Goal: Task Accomplishment & Management: Complete application form

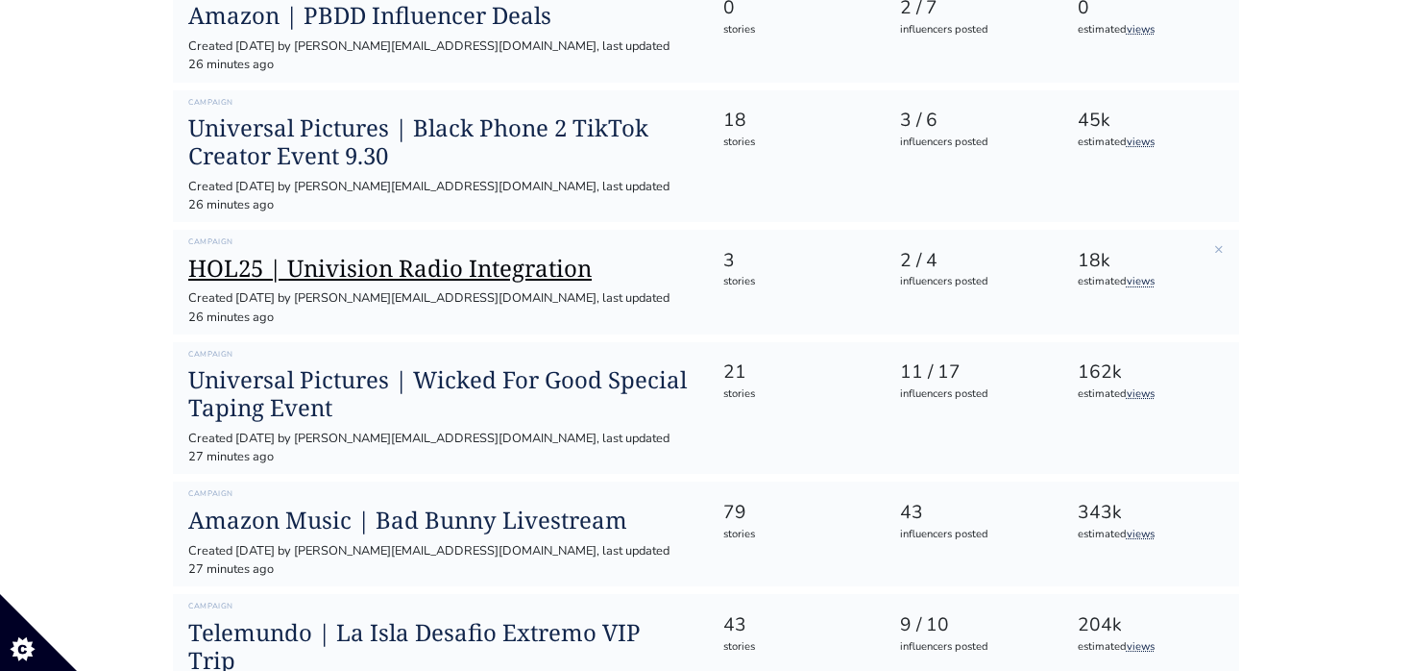
scroll to position [322, 0]
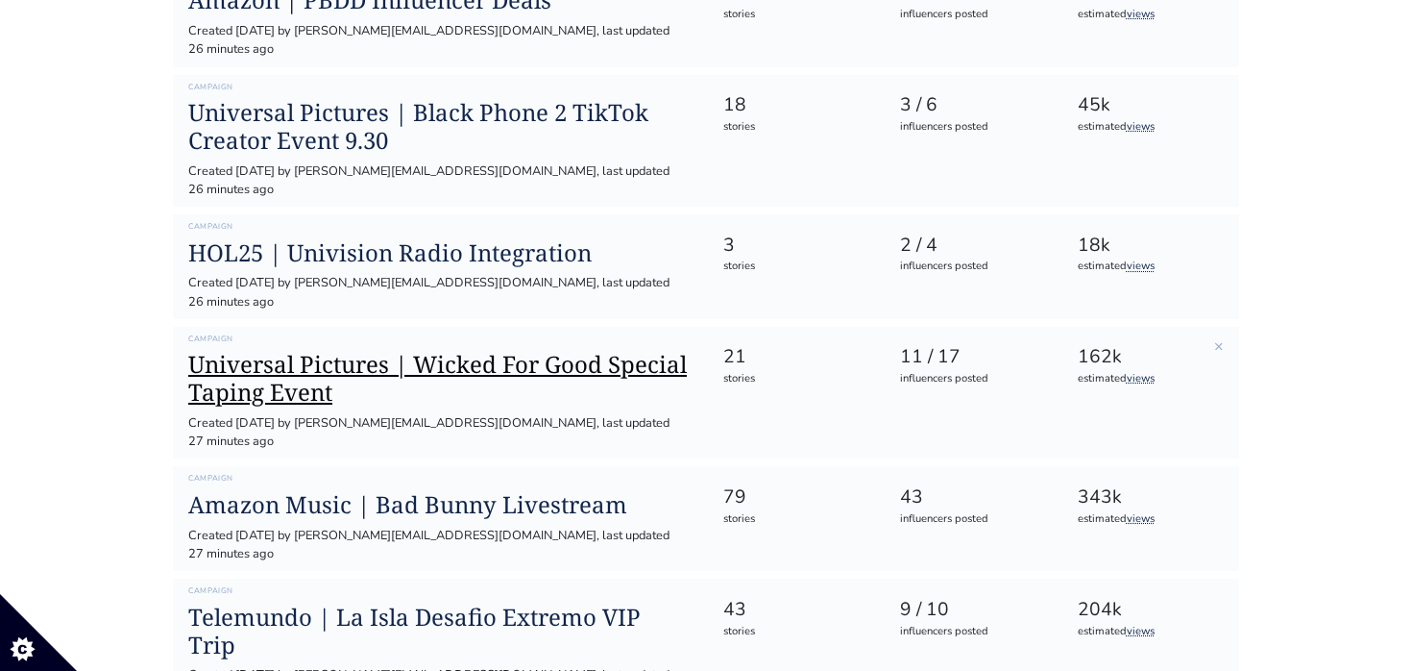
click at [309, 351] on h1 "Universal Pictures | Wicked For Good Special Taping Event" at bounding box center [439, 379] width 503 height 56
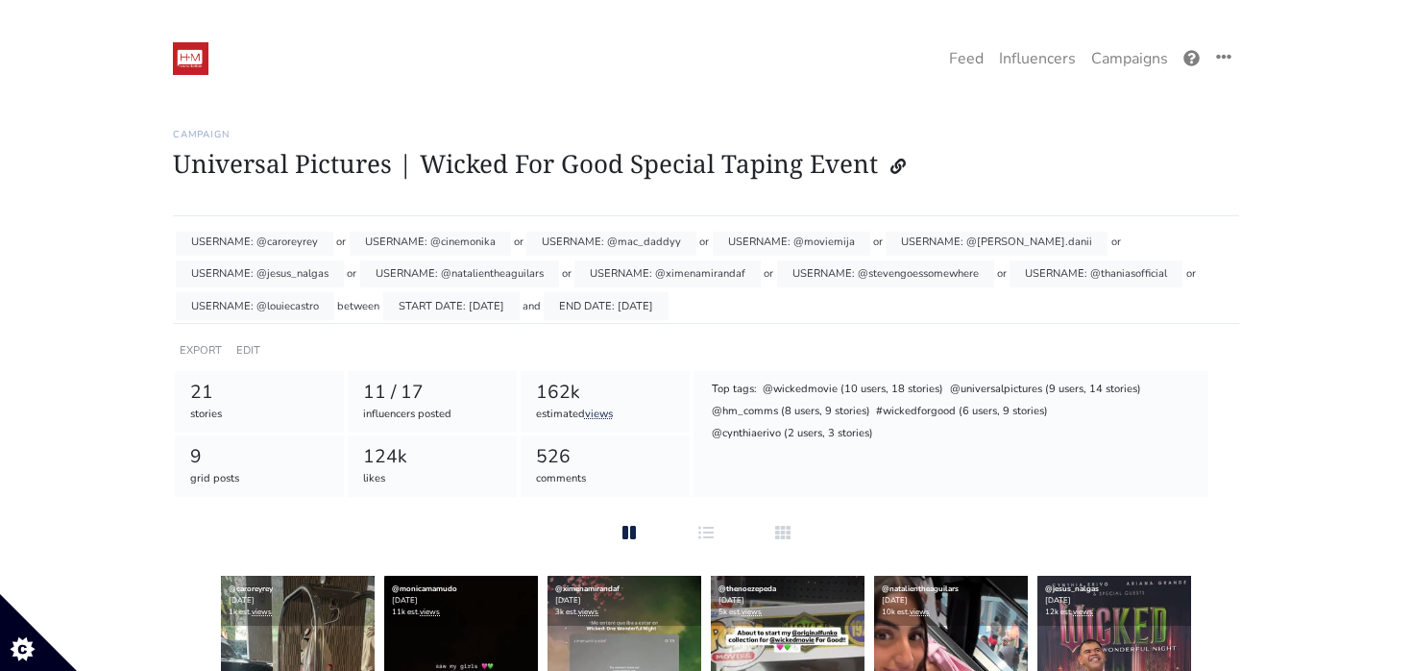
scroll to position [75, 0]
click at [247, 343] on link "EDIT" at bounding box center [248, 350] width 24 height 14
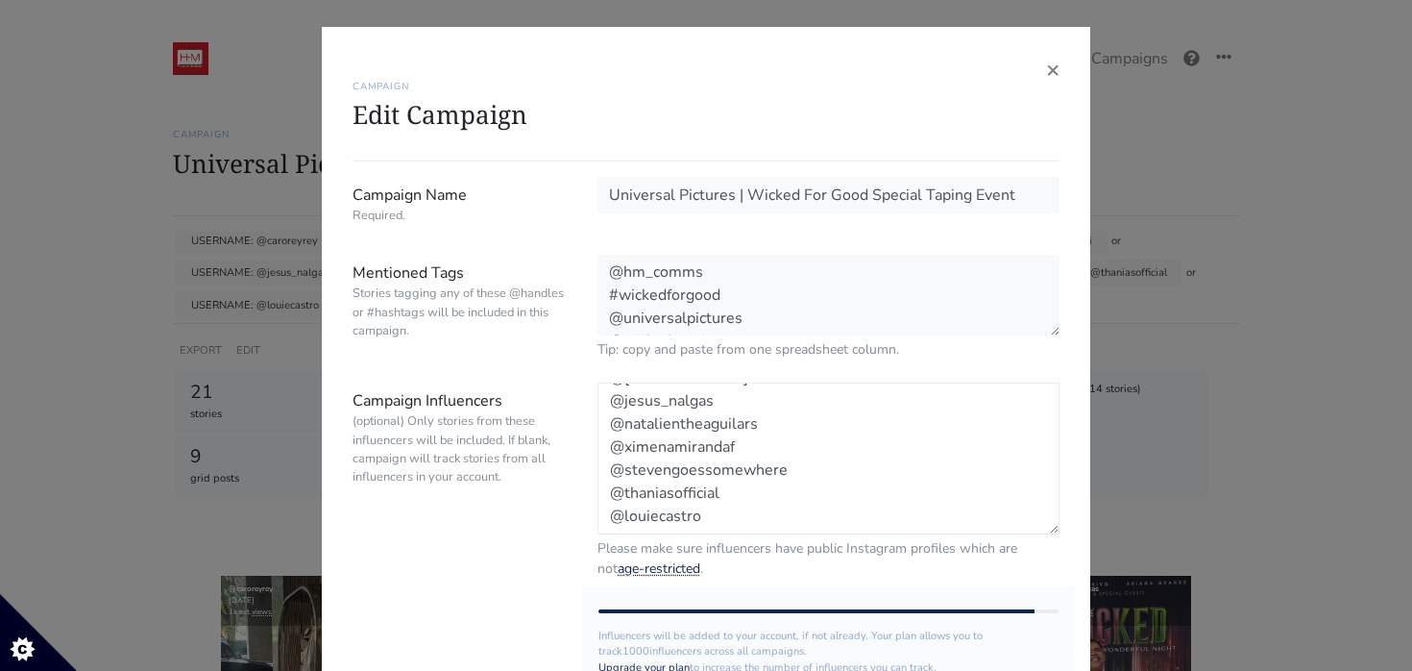
click at [704, 518] on textarea "@theevelyng @monicamamudo @ulyandernesto @thenoezepeda @tismejackieg @iamperlit…" at bounding box center [829, 458] width 462 height 152
paste textarea "denisiya1"
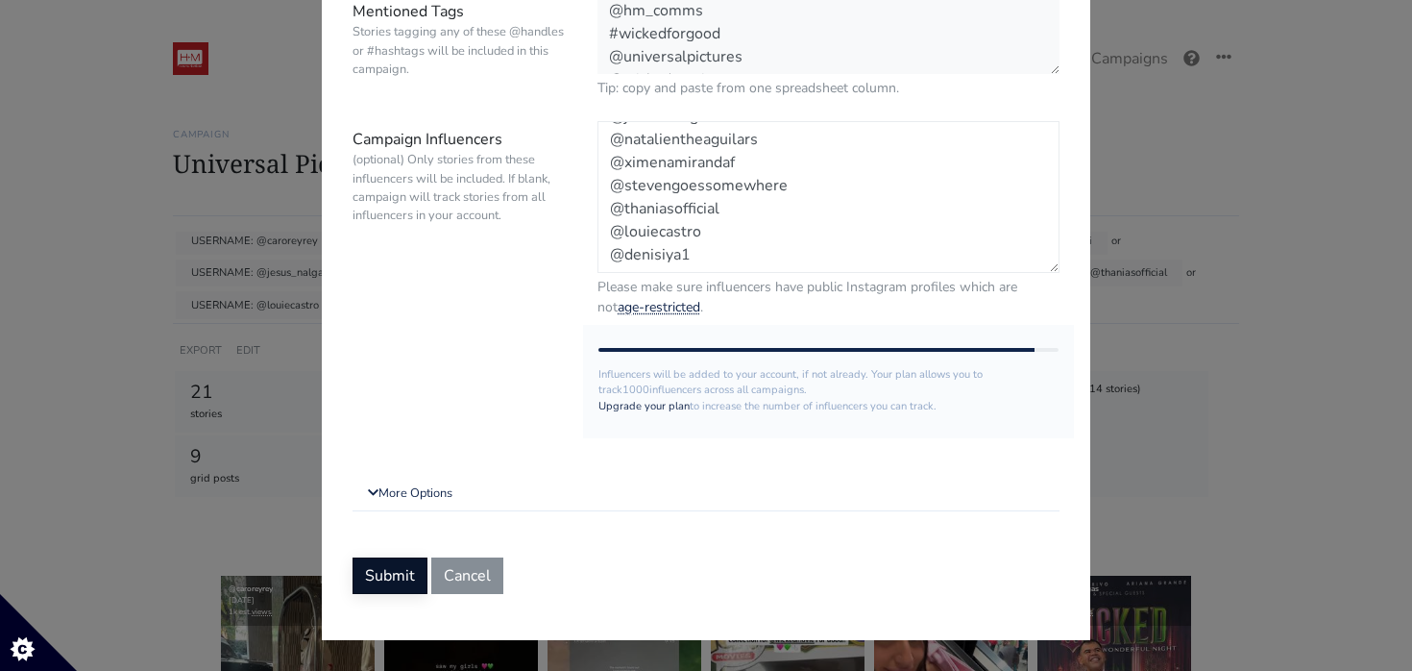
type textarea "@theevelyng @monicamamudo @ulyandernesto @thenoezepeda @tismejackieg @iamperlit…"
click at [380, 568] on button "Submit" at bounding box center [390, 575] width 75 height 37
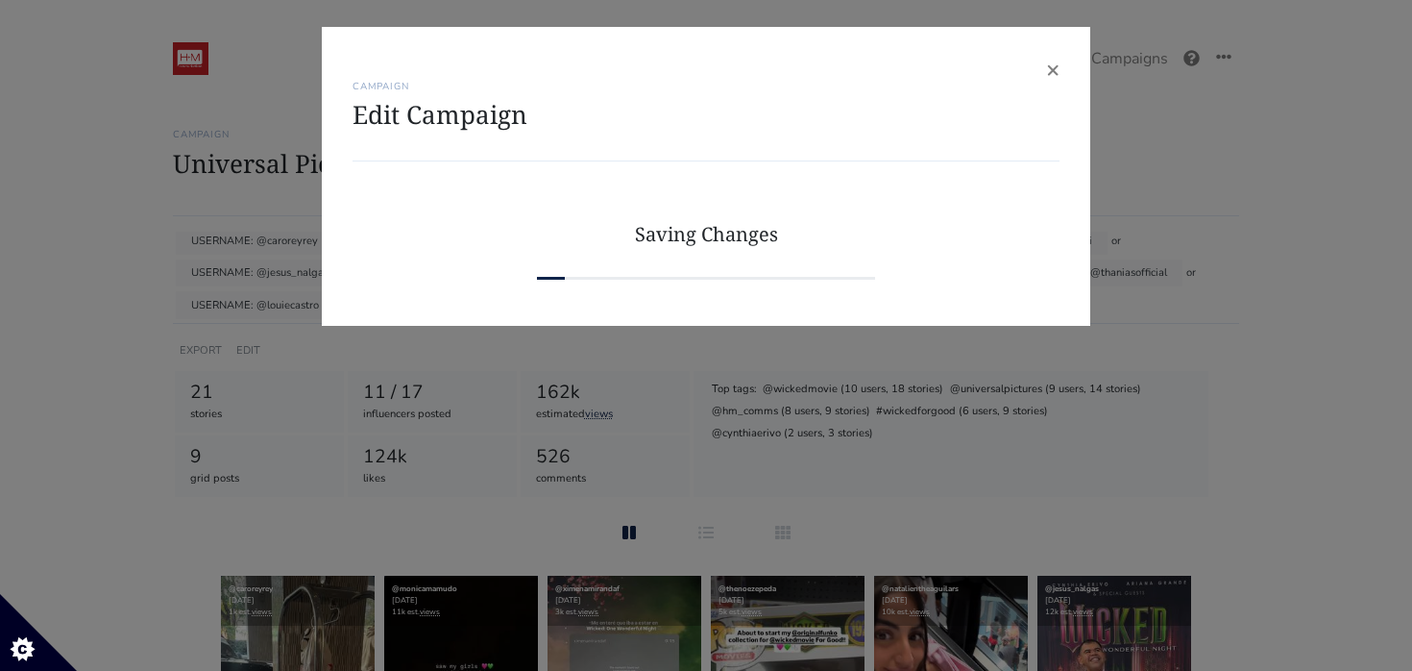
scroll to position [0, 0]
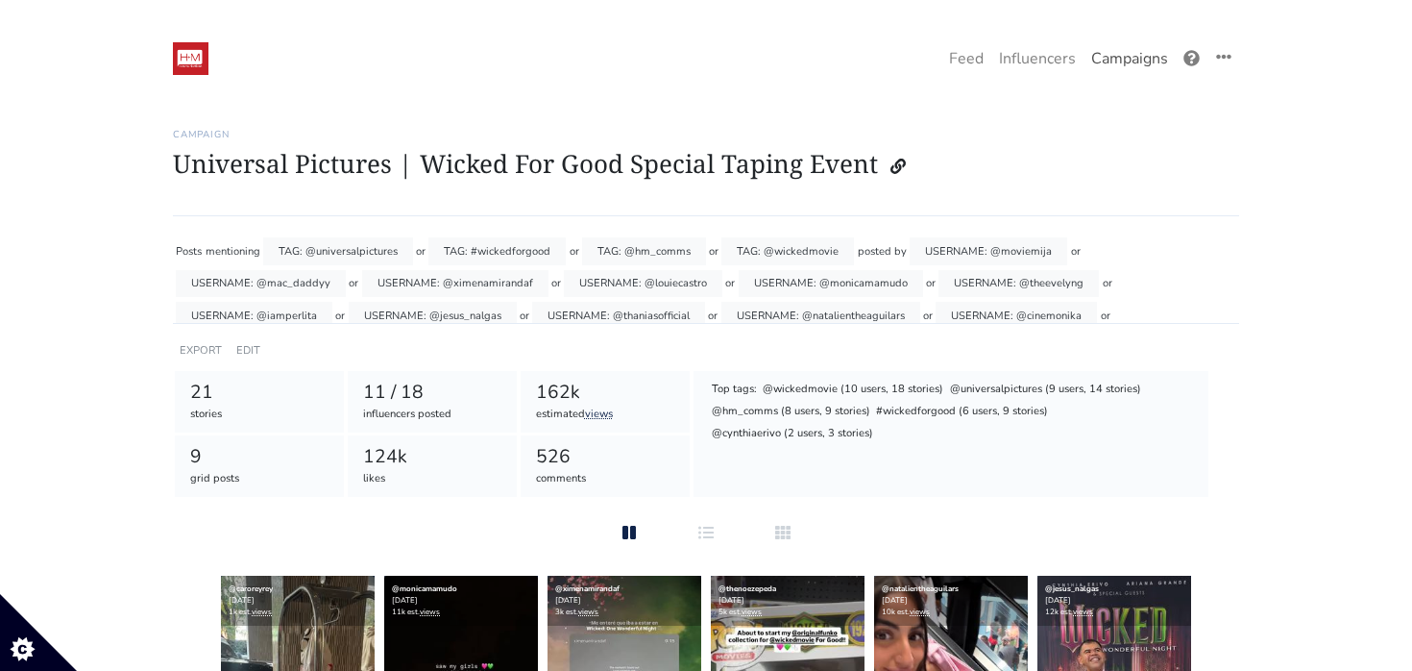
click at [1125, 58] on link "Campaigns" at bounding box center [1130, 58] width 92 height 38
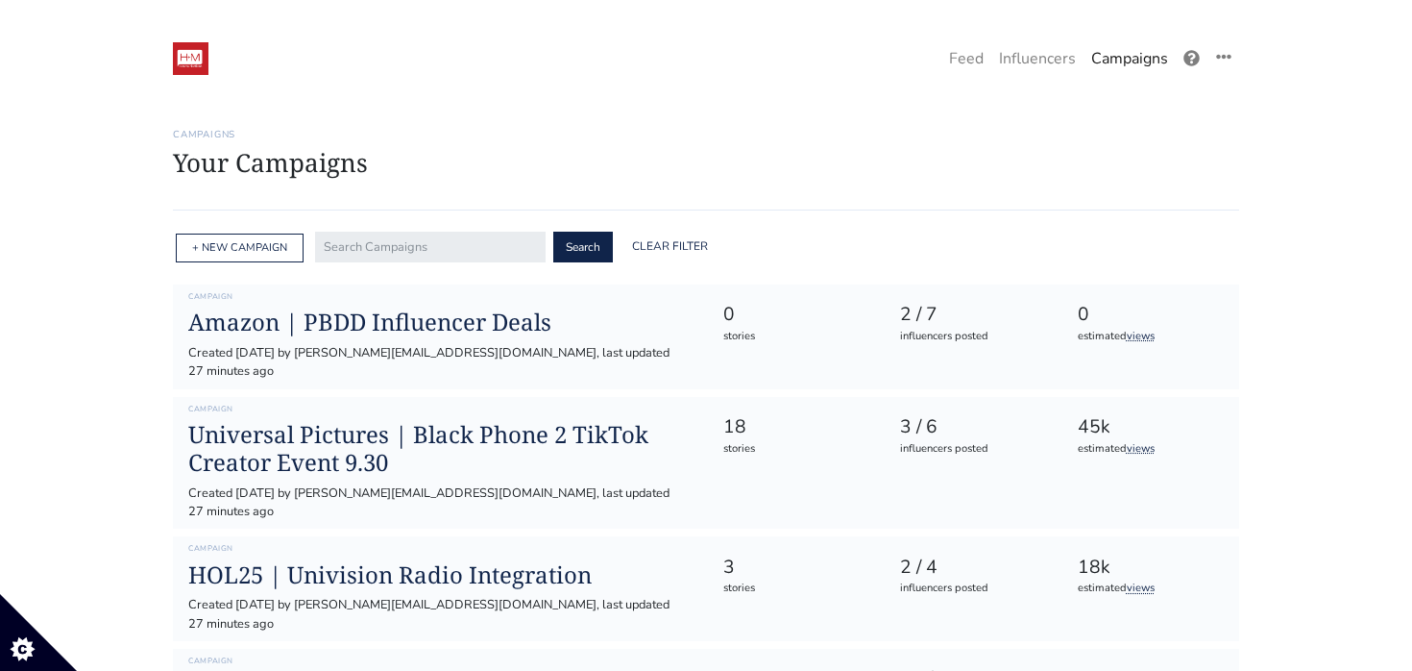
click at [250, 256] on div "+ NEW CAMPAIGN" at bounding box center [240, 248] width 128 height 30
click at [239, 246] on link "+ NEW CAMPAIGN" at bounding box center [239, 247] width 95 height 14
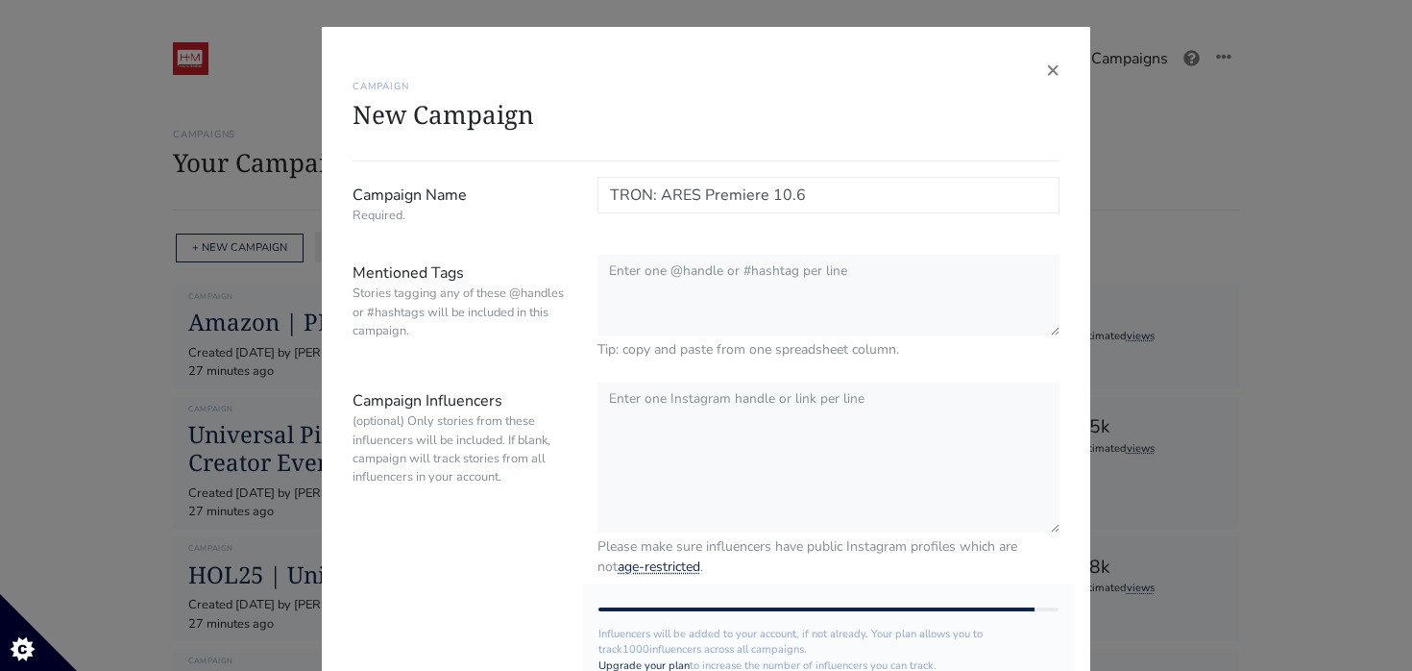
type input "TRON: ARES Premiere 10.6"
click at [636, 274] on textarea "Mentioned Tags Stories tagging any of these @handles or #hashtags will be inclu…" at bounding box center [829, 296] width 462 height 83
click at [624, 403] on textarea "Campaign Influencers (optional) Only stories from these influencers will be inc…" at bounding box center [829, 458] width 462 height 152
paste textarea "@remezcla @jeanettehndz @cinemovietv @itsalexcanales @perolike @brujacore @delo…"
type textarea "@remezcla @jeanettehndz @cinemovietv @itsalexcanales @perolike @brujacore @delo…"
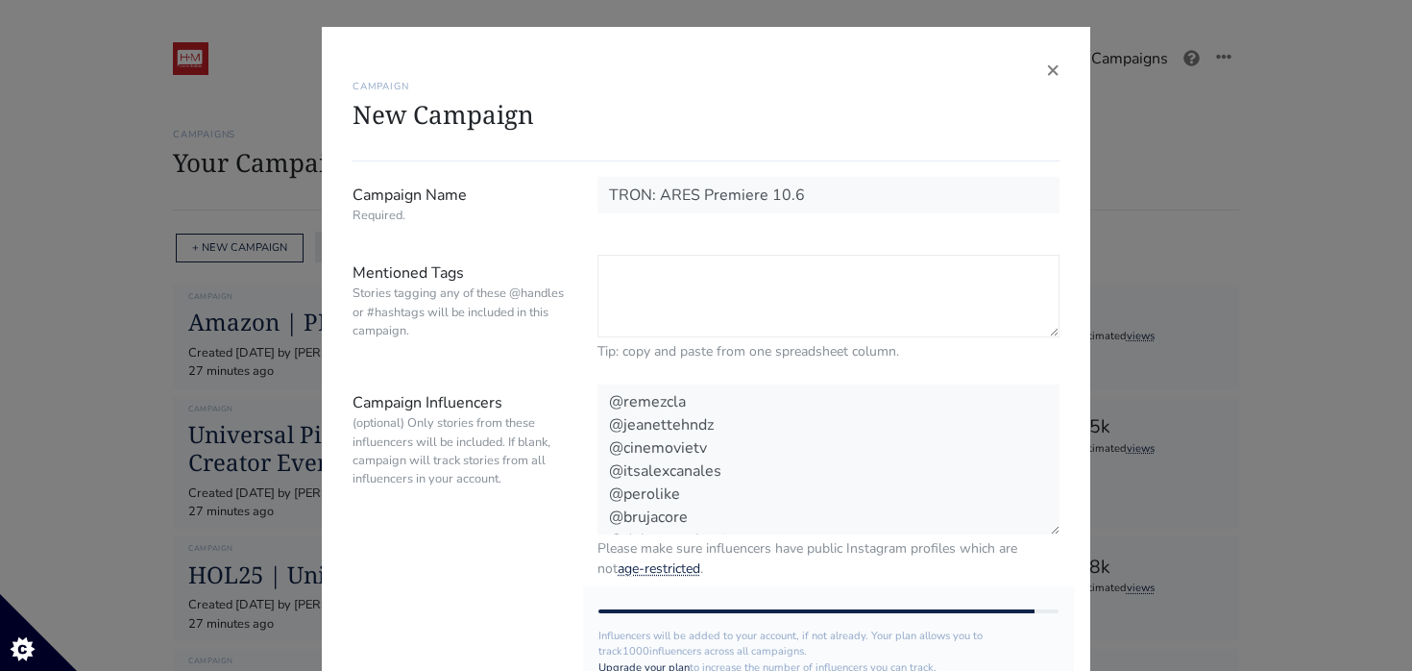
click at [624, 277] on textarea "Mentioned Tags Stories tagging any of these @handles or #hashtags will be inclu…" at bounding box center [829, 296] width 462 height 83
paste textarea "jaredleto"
paste textarea "#TronAres"
click at [767, 273] on textarea "@disney @jaredleto @#TronAres" at bounding box center [829, 296] width 462 height 83
paste textarea "disneystudios"
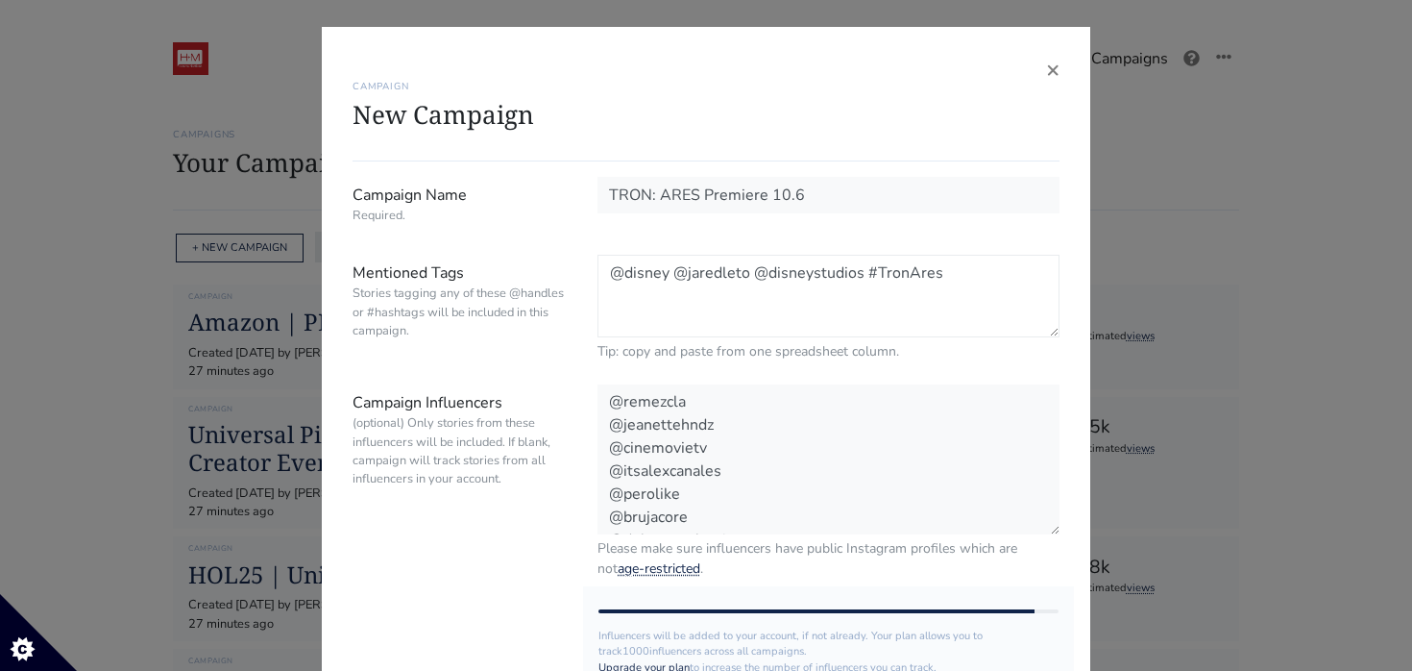
click at [948, 269] on textarea "@disney @jaredleto @disneystudios #TronAres" at bounding box center [829, 296] width 462 height 83
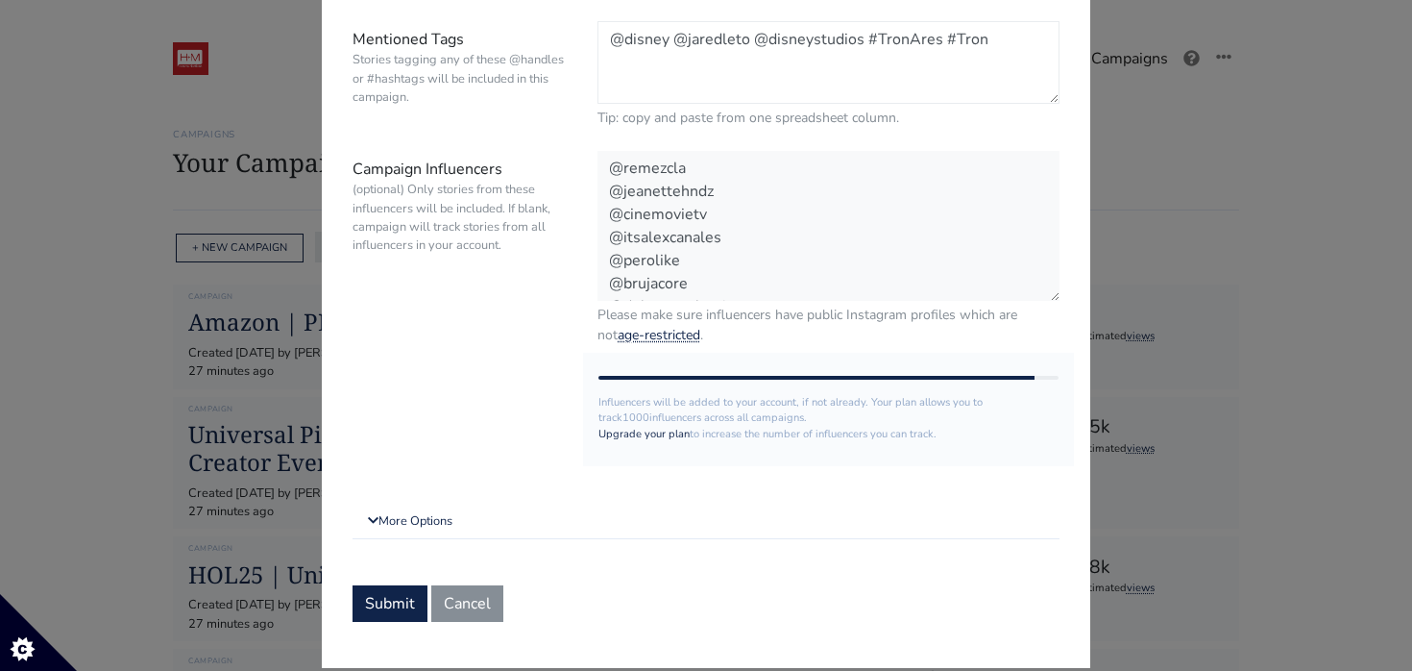
scroll to position [261, 0]
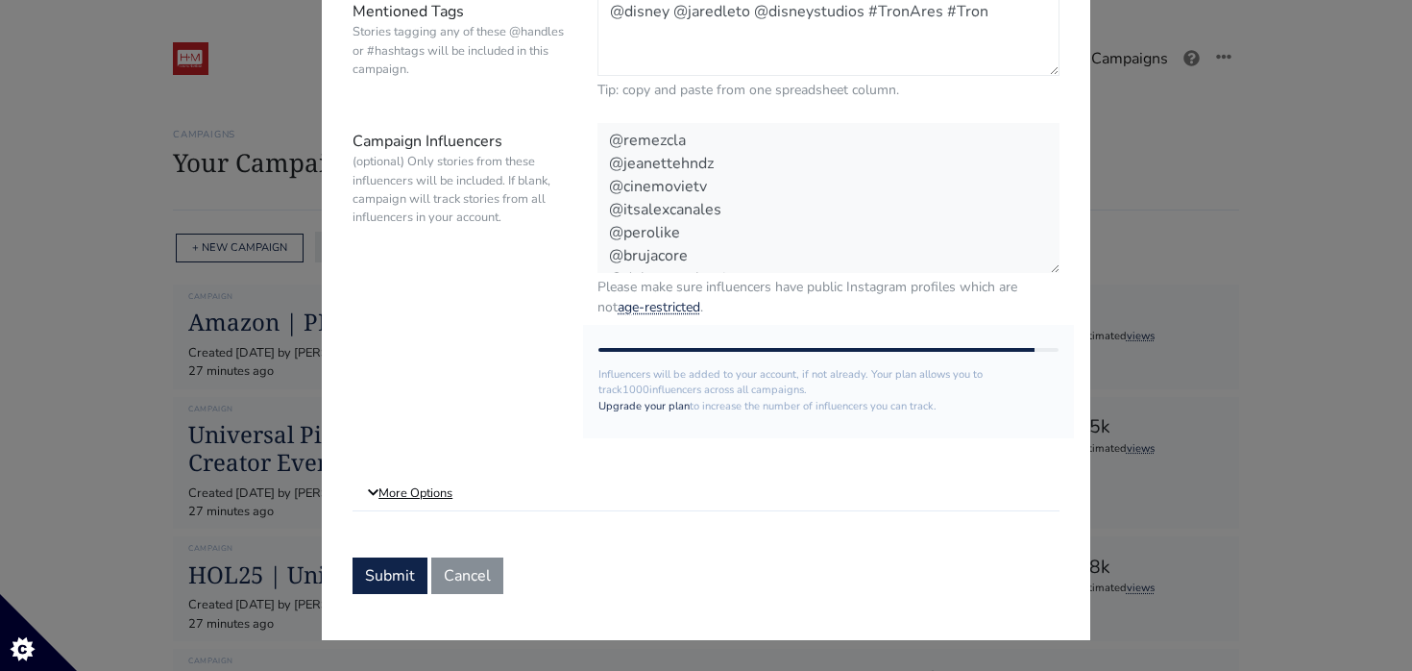
type textarea "@disney @jaredleto @disneystudios #TronAres #Tron"
click at [417, 496] on link "More Options" at bounding box center [706, 494] width 707 height 35
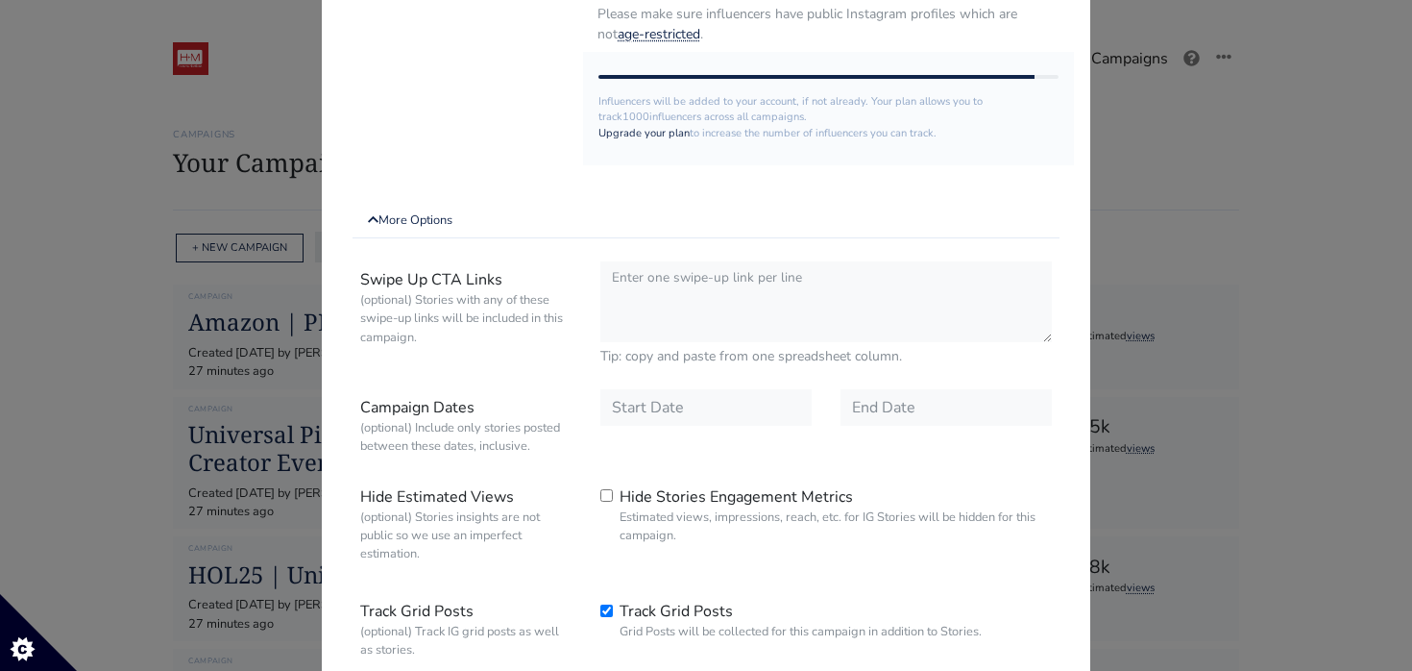
scroll to position [695, 0]
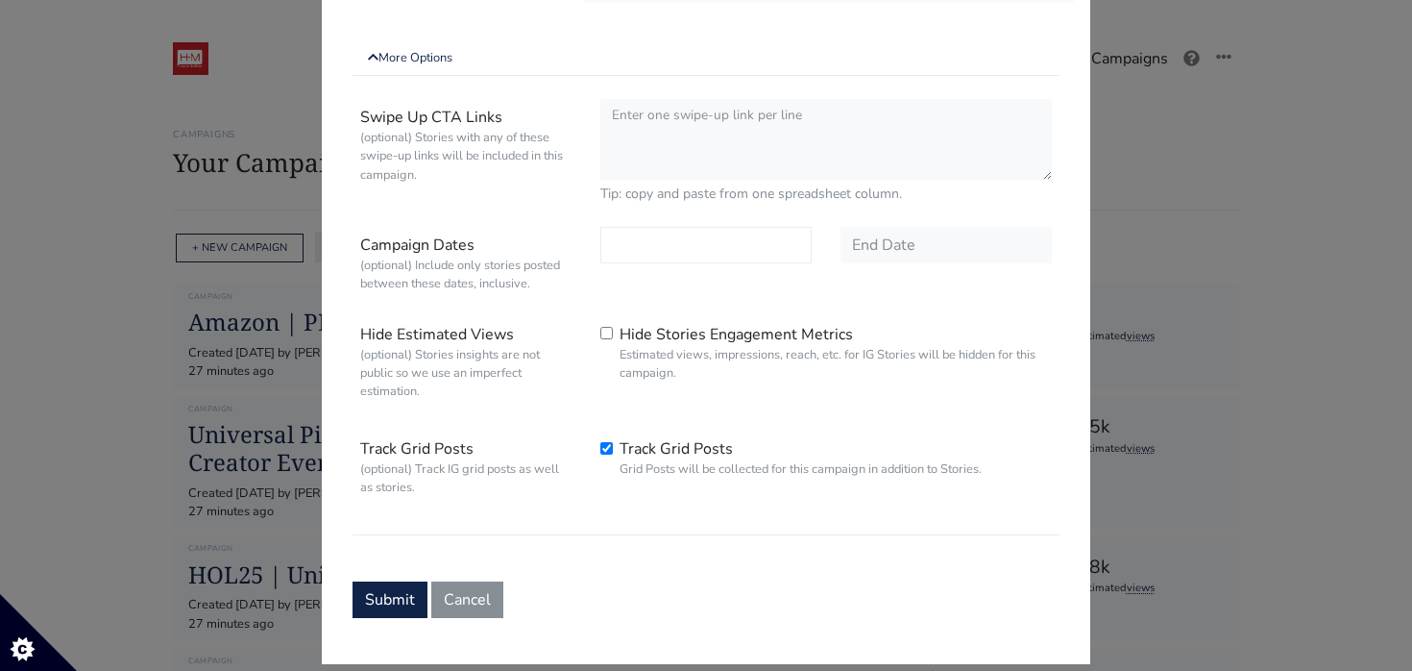
click at [662, 246] on input "text" at bounding box center [705, 245] width 211 height 37
click at [631, 107] on div "5" at bounding box center [622, 102] width 34 height 31
type input "2025-10-05"
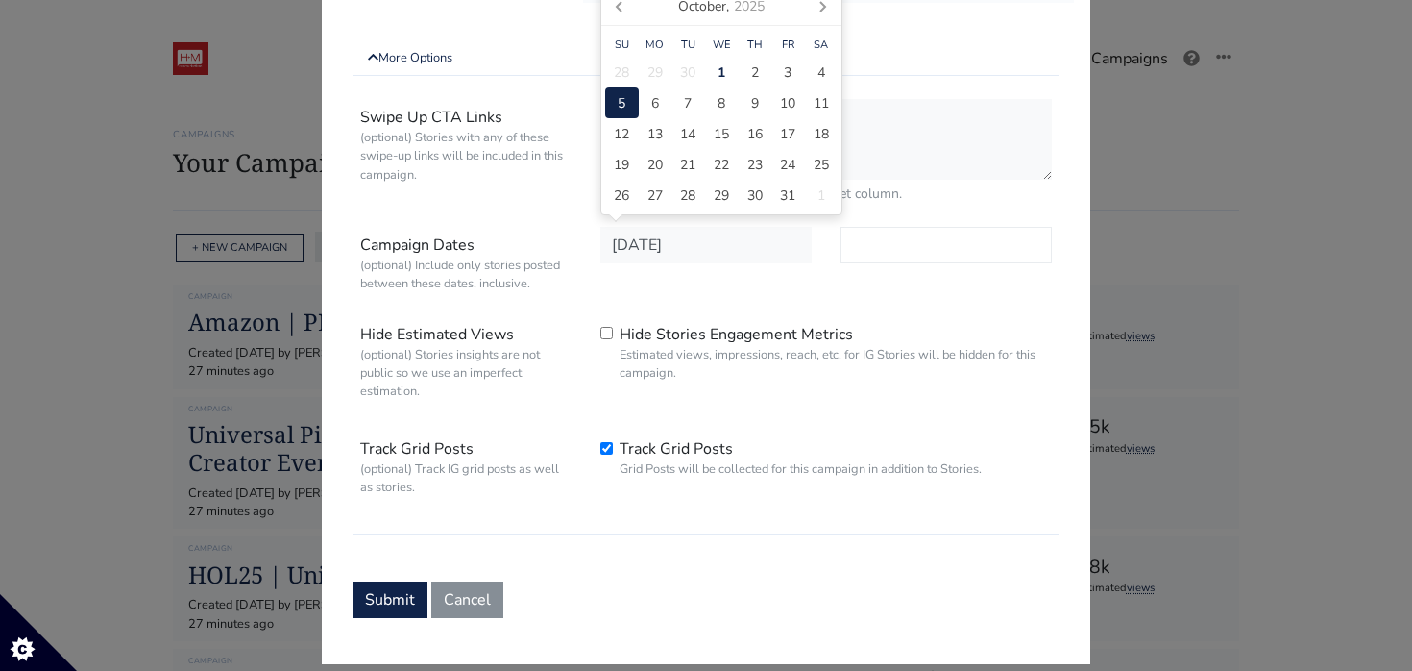
click at [897, 253] on input "text" at bounding box center [946, 245] width 211 height 37
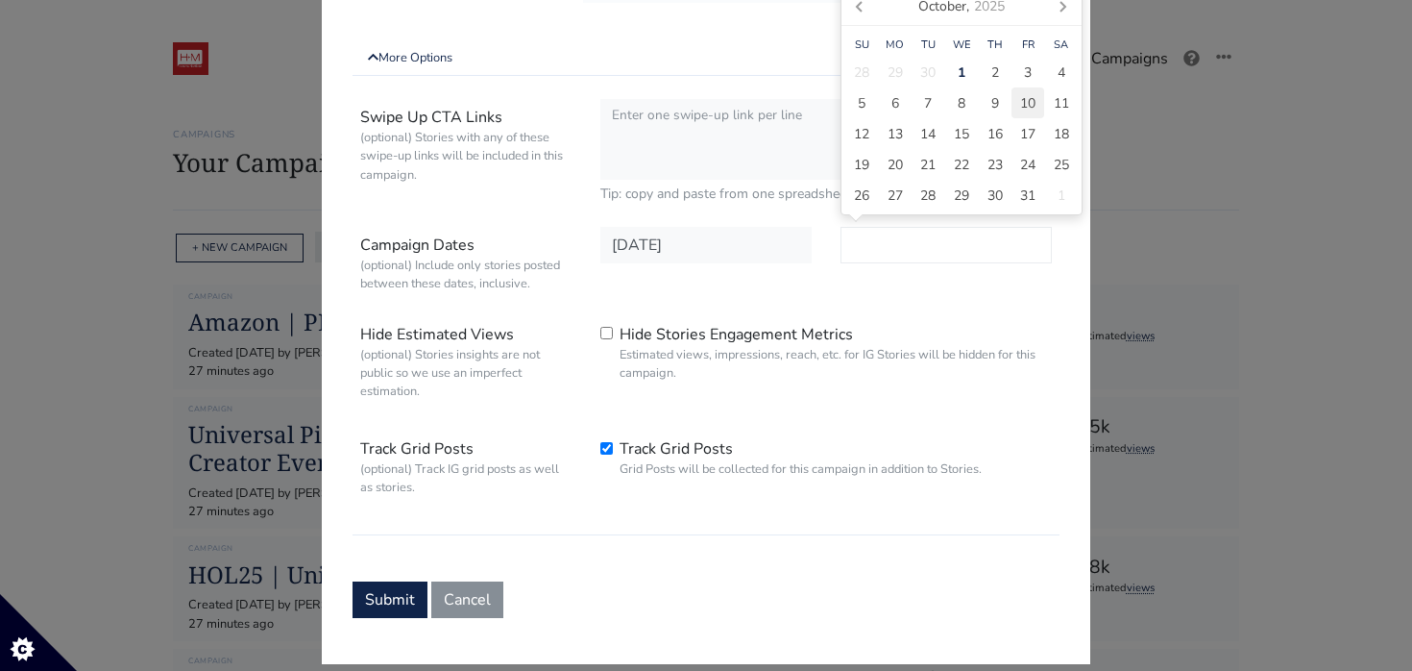
click at [1027, 102] on span "10" at bounding box center [1027, 103] width 15 height 20
type input "2025-10-10"
click at [747, 307] on div "Swipe Up CTA Links (optional) Stories with any of these swipe-up links will be …" at bounding box center [706, 313] width 707 height 444
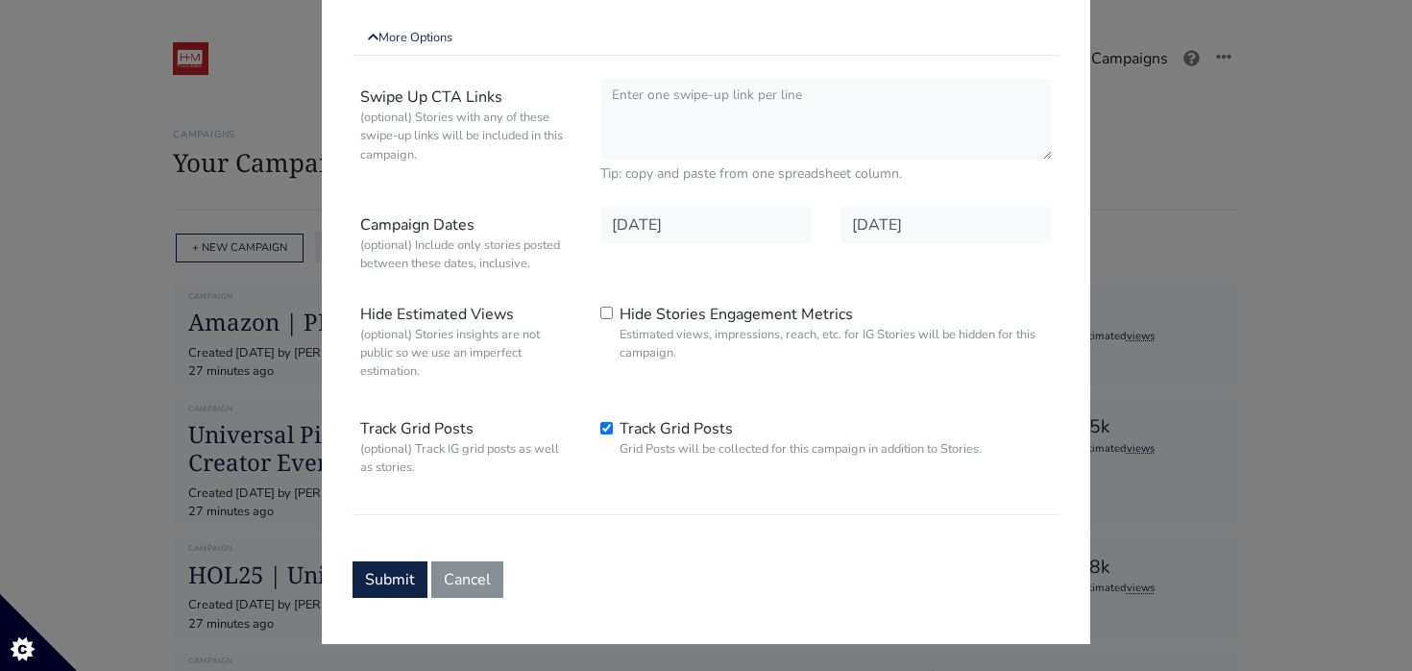
scroll to position [719, 0]
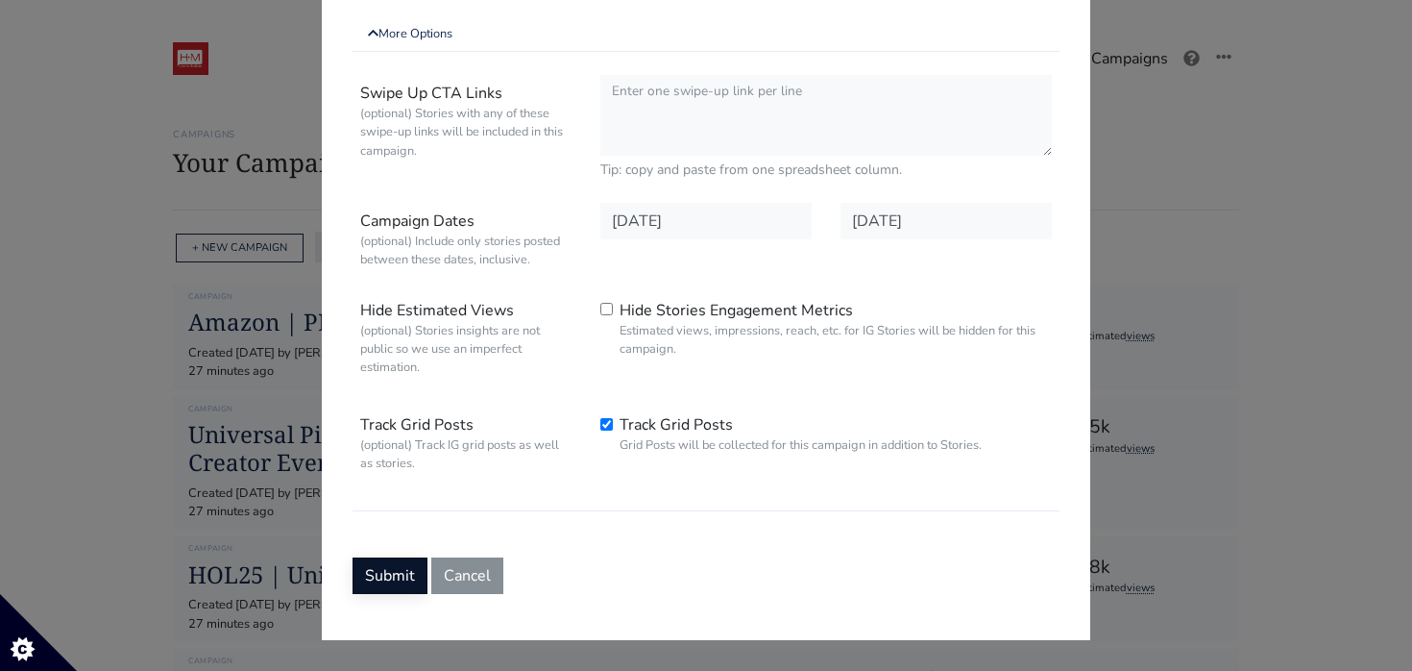
click at [393, 577] on button "Submit" at bounding box center [390, 575] width 75 height 37
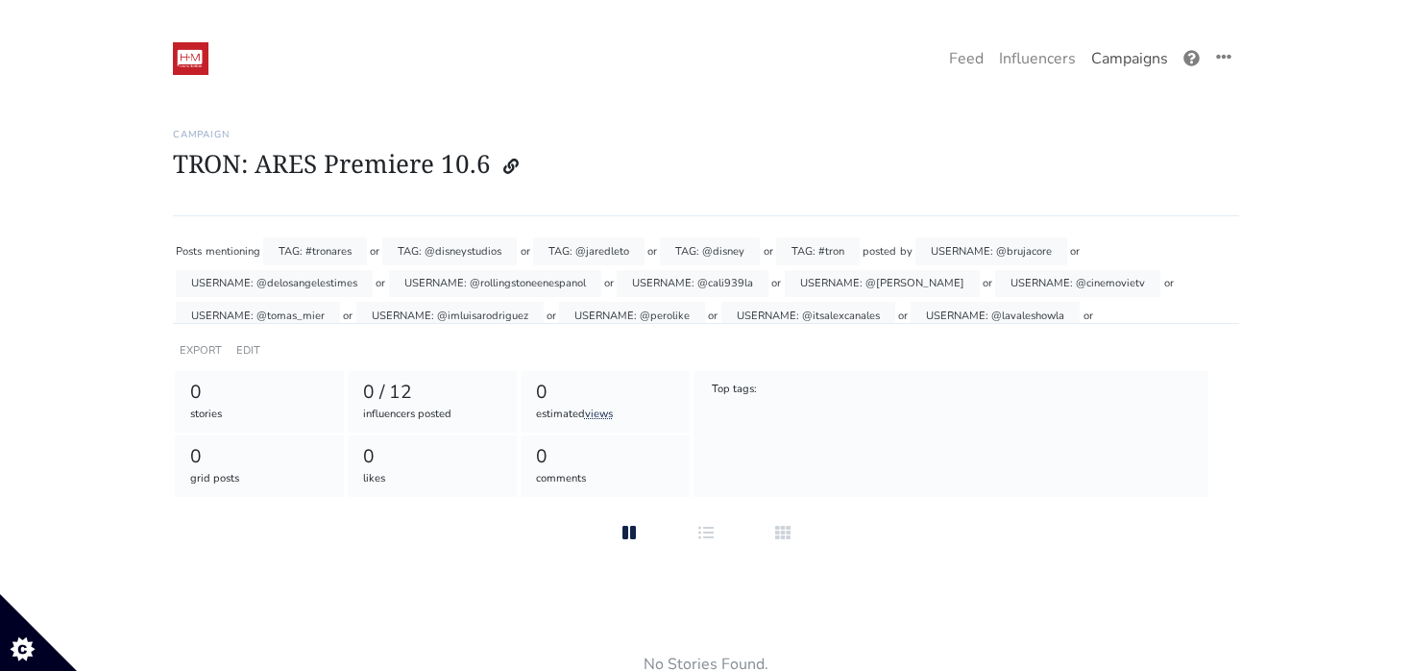
click at [1110, 54] on link "Campaigns" at bounding box center [1130, 58] width 92 height 38
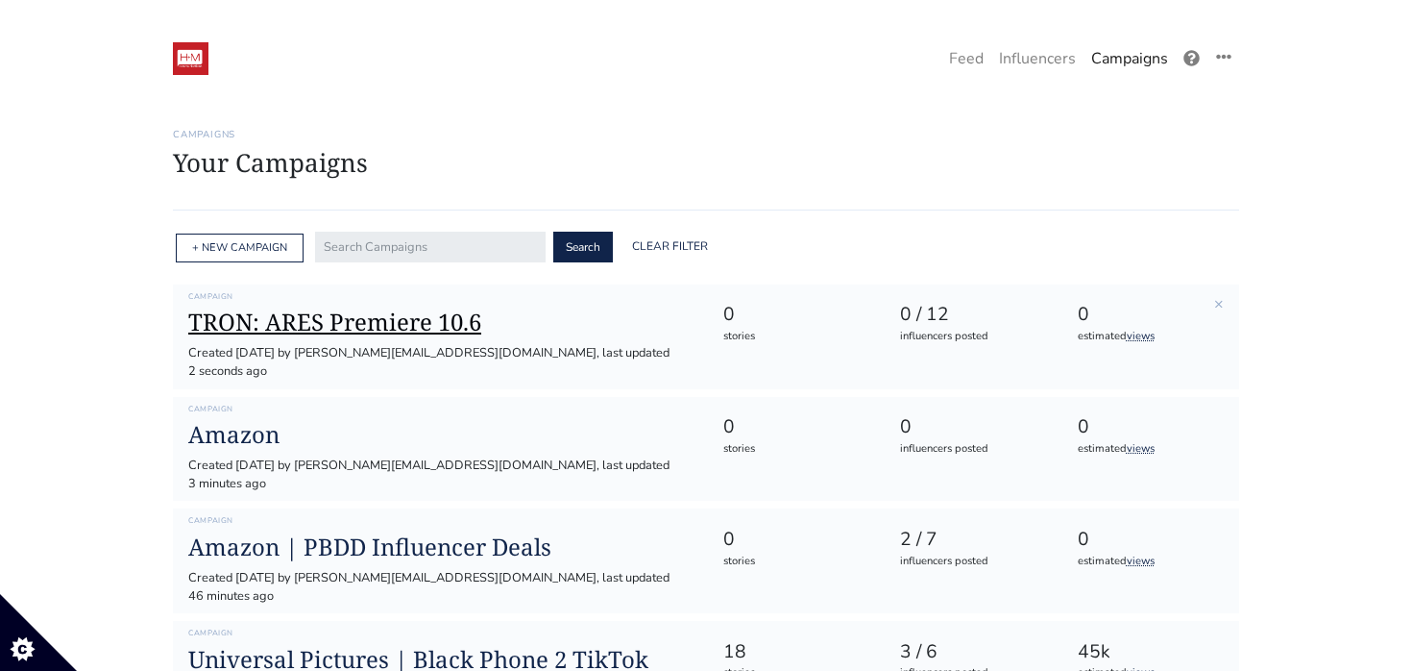
click at [337, 321] on h1 "TRON: ARES Premiere 10.6" at bounding box center [439, 322] width 503 height 28
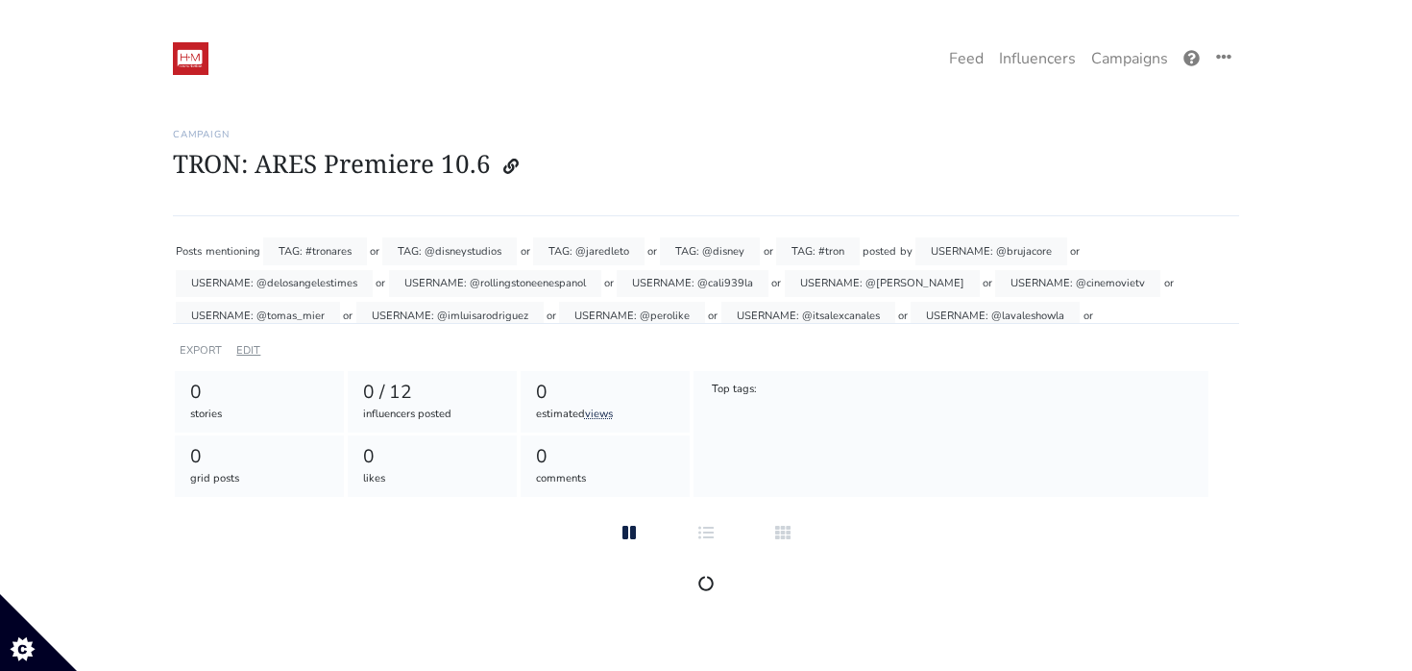
click at [250, 352] on link "EDIT" at bounding box center [248, 350] width 24 height 14
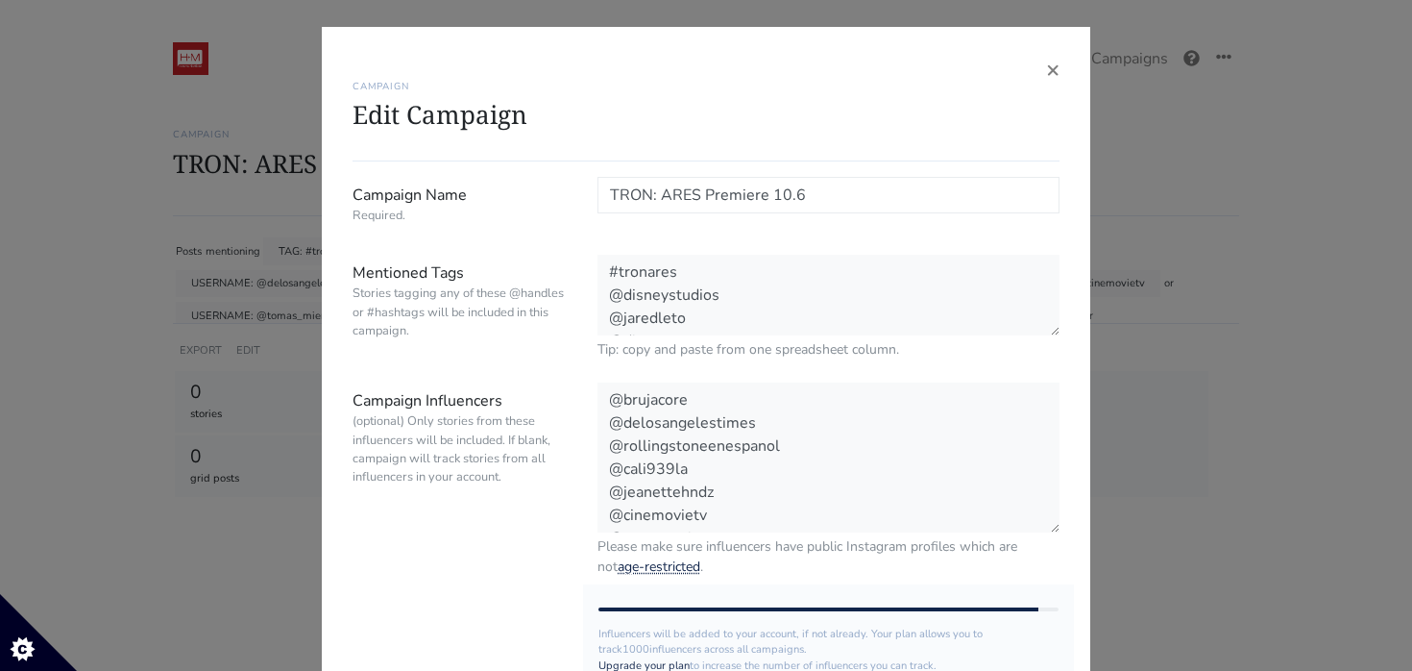
click at [610, 193] on input "TRON: ARES Premiere 10.6" at bounding box center [829, 195] width 462 height 37
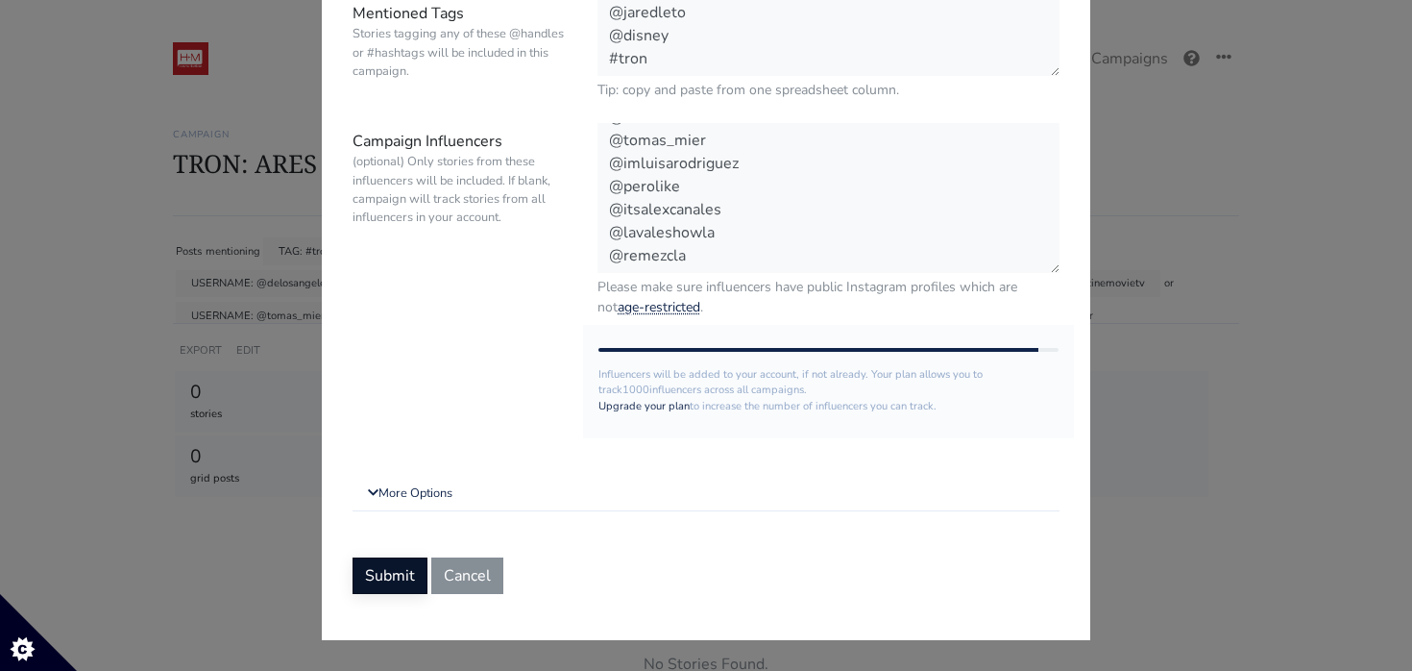
type input "Disney Studios I TRON: ARES Premiere 10.6"
click at [406, 568] on button "Submit" at bounding box center [390, 575] width 75 height 37
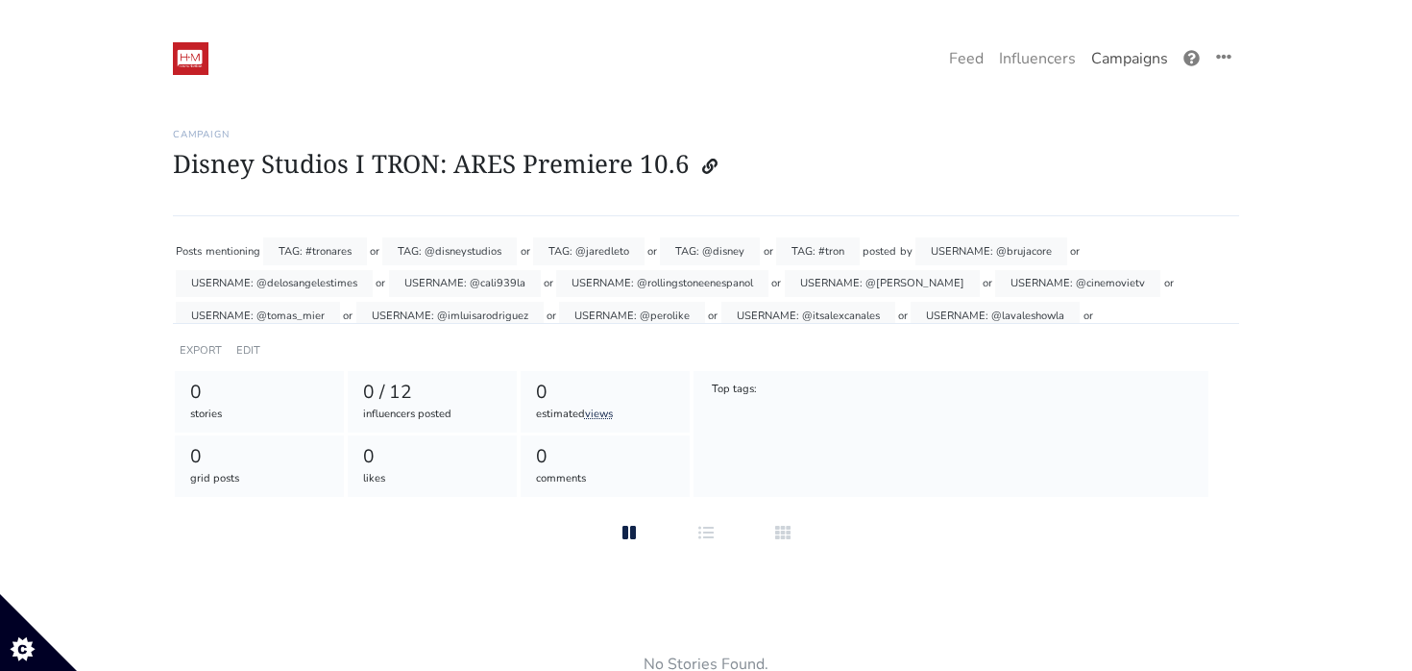
click at [1138, 63] on link "Campaigns" at bounding box center [1130, 58] width 92 height 38
